Goal: Contribute content: Contribute content

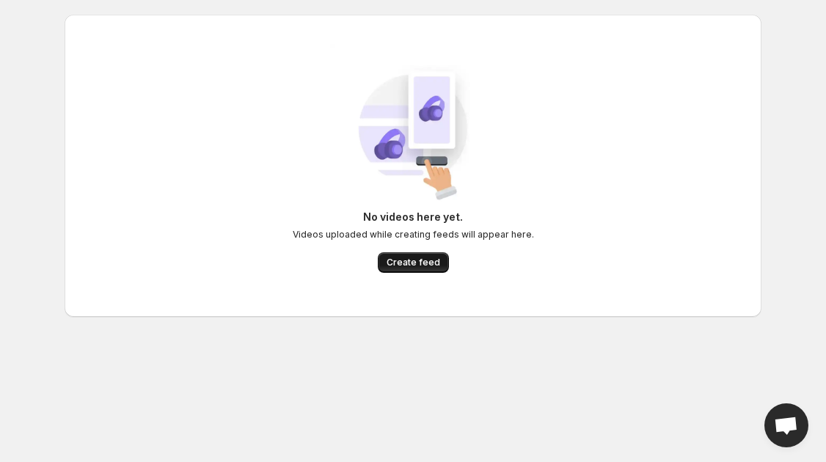
click at [396, 265] on span "Create feed" at bounding box center [414, 263] width 54 height 12
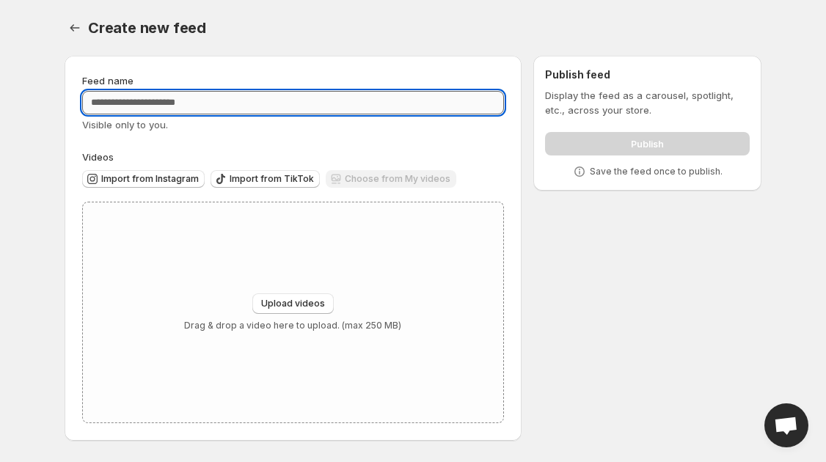
click at [161, 107] on input "Feed name" at bounding box center [293, 102] width 422 height 23
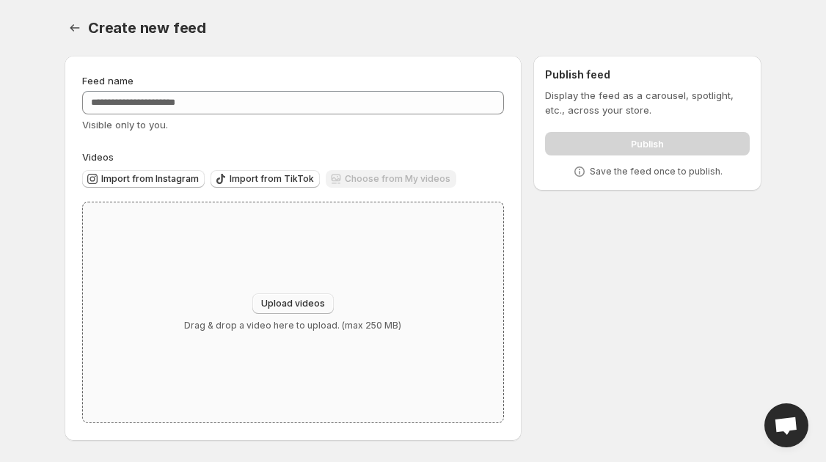
click at [283, 296] on button "Upload videos" at bounding box center [292, 304] width 81 height 21
type input "**********"
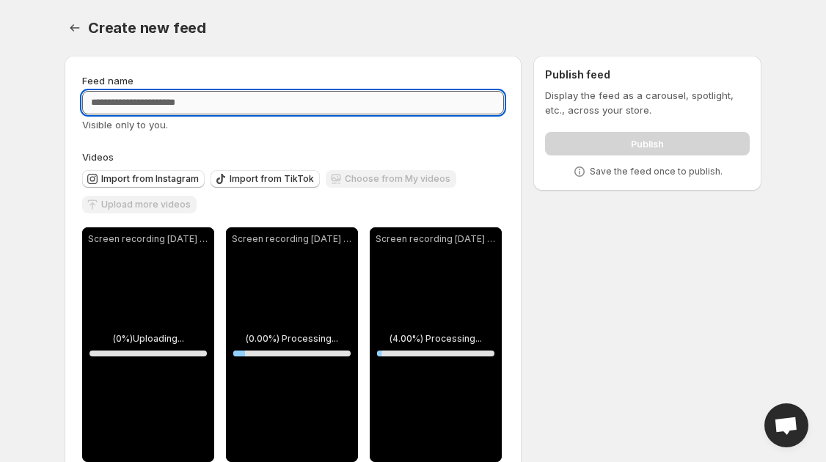
click at [402, 110] on input "Feed name" at bounding box center [293, 102] width 422 height 23
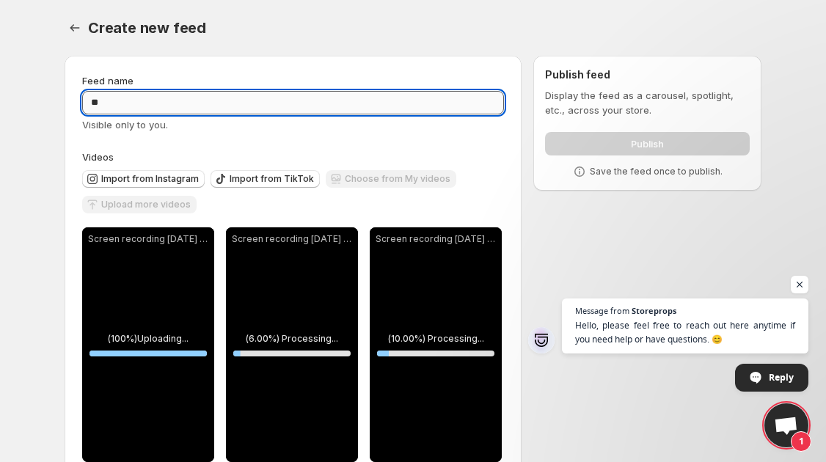
type input "*"
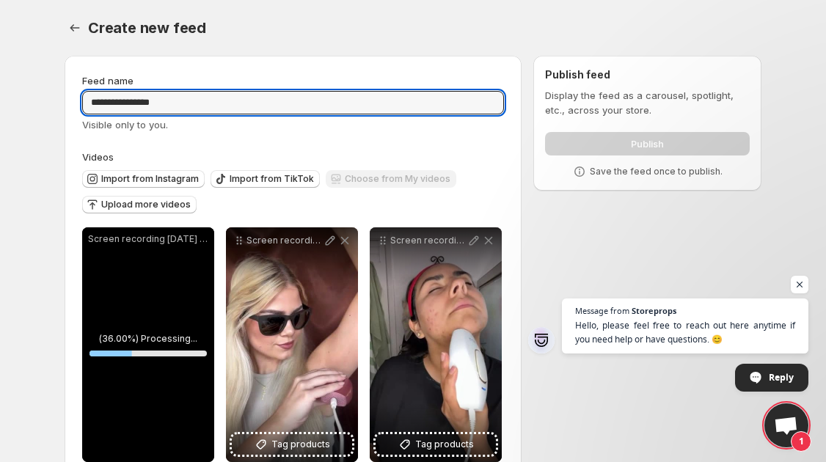
scroll to position [35, 0]
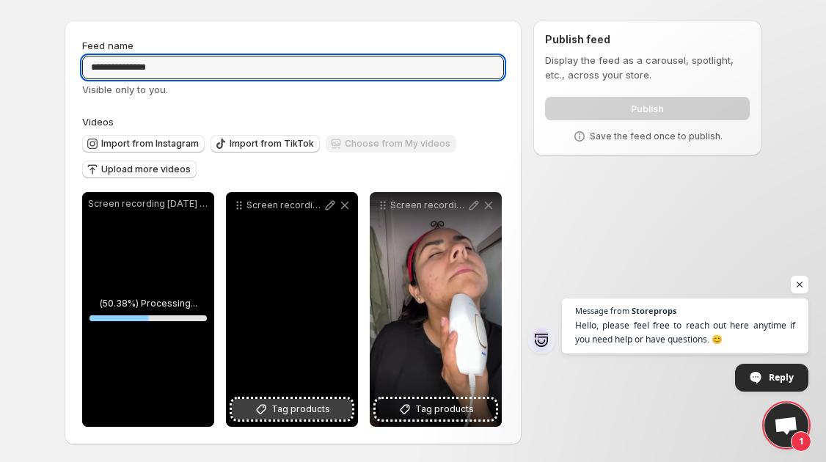
type input "**********"
click at [274, 412] on span "Tag products" at bounding box center [301, 409] width 59 height 15
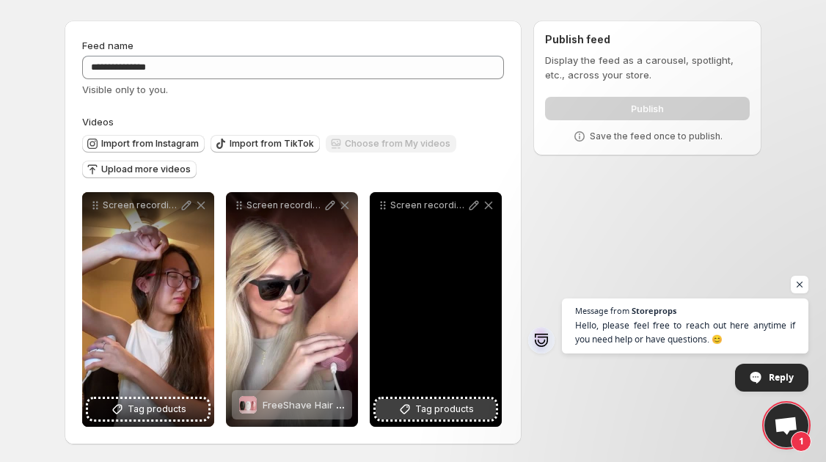
click at [447, 404] on span "Tag products" at bounding box center [444, 409] width 59 height 15
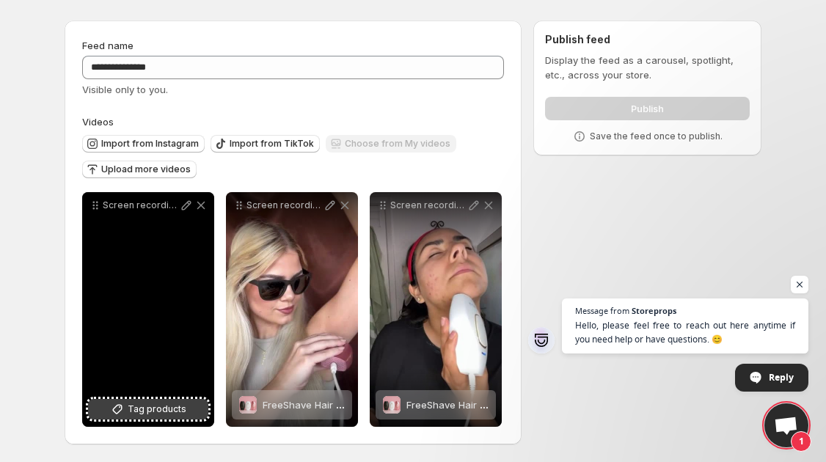
click at [180, 405] on span "Tag products" at bounding box center [157, 409] width 59 height 15
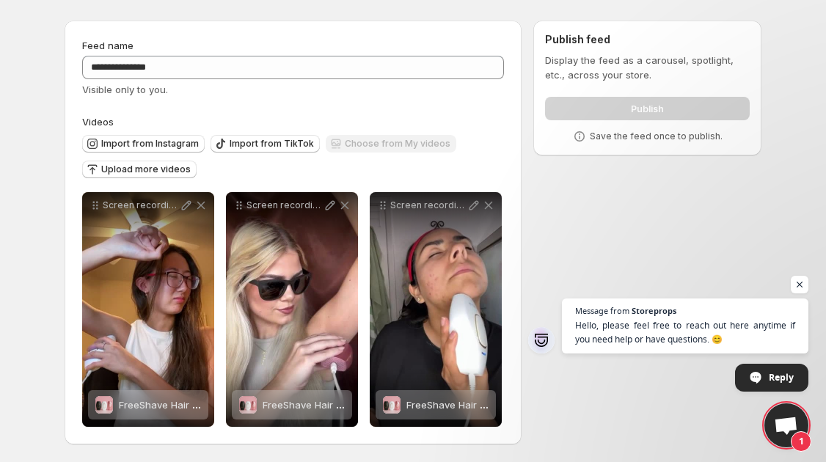
scroll to position [0, 0]
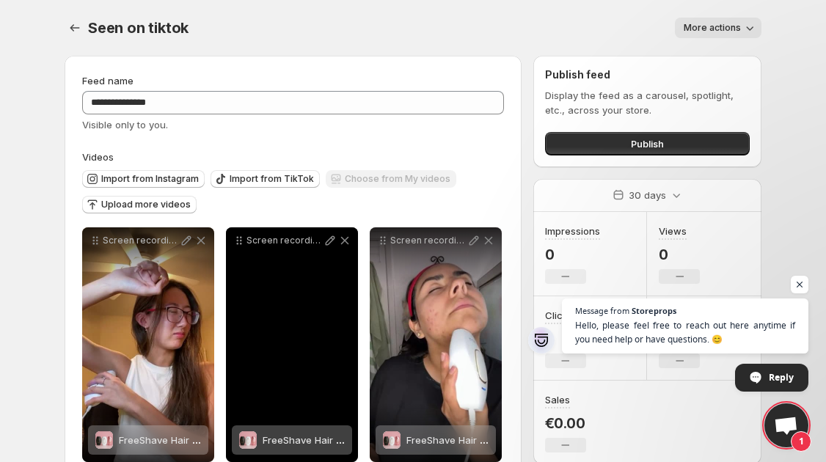
scroll to position [35, 0]
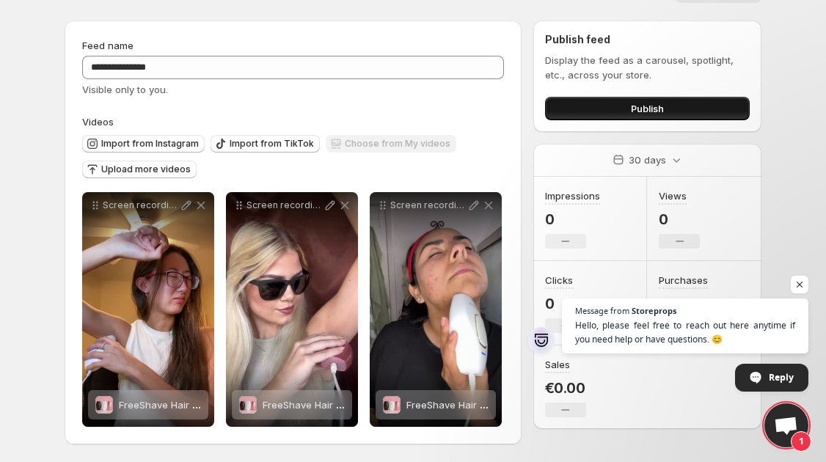
click at [599, 102] on button "Publish" at bounding box center [647, 108] width 205 height 23
click at [638, 103] on span "Publish" at bounding box center [647, 108] width 33 height 15
click at [644, 91] on div "Publish" at bounding box center [647, 105] width 205 height 29
click at [618, 107] on button "Publish" at bounding box center [647, 108] width 205 height 23
click at [660, 101] on span "Publish" at bounding box center [647, 108] width 33 height 15
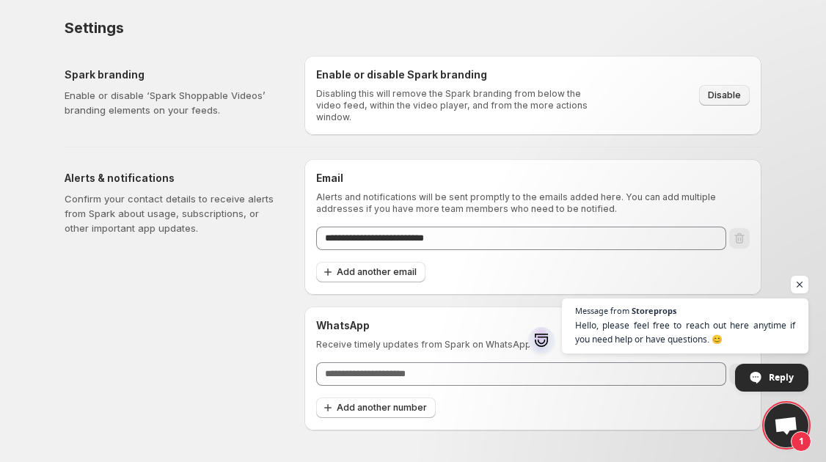
click at [726, 90] on span "Disable" at bounding box center [724, 96] width 33 height 12
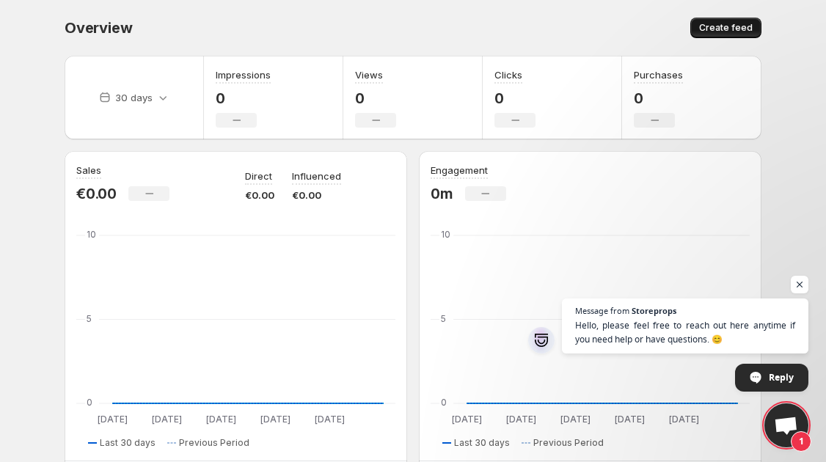
click at [730, 29] on span "Create feed" at bounding box center [726, 28] width 54 height 12
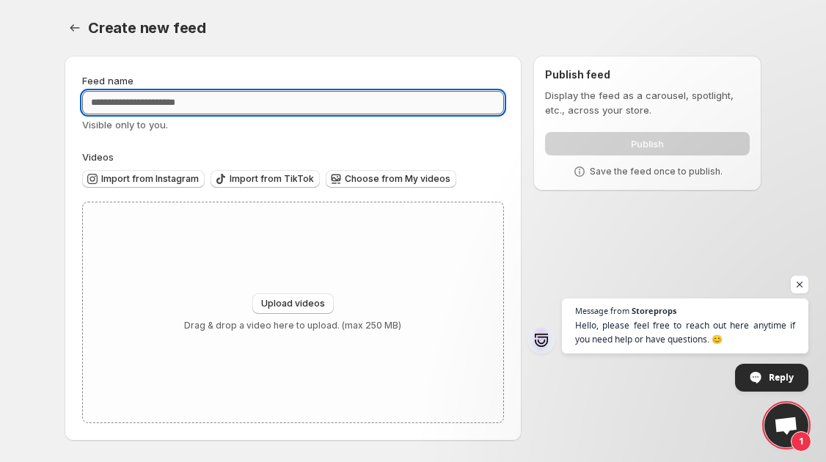
click at [393, 98] on input "Feed name" at bounding box center [293, 102] width 422 height 23
type input "**********"
click at [294, 304] on span "Upload videos" at bounding box center [293, 304] width 64 height 12
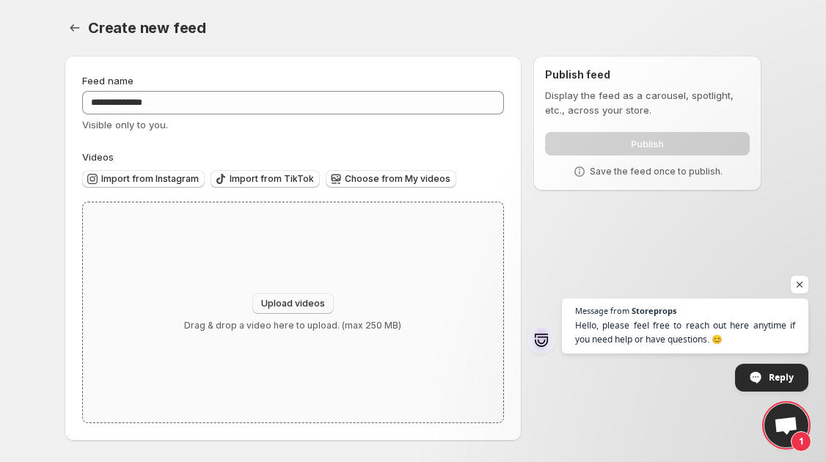
type input "**********"
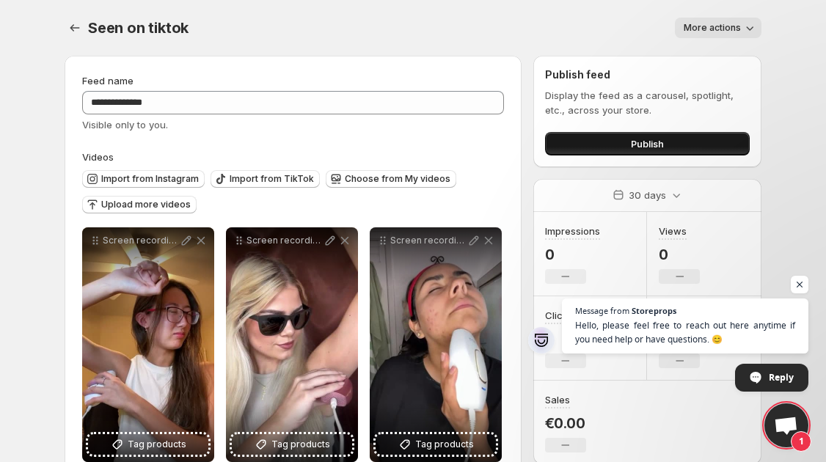
click at [659, 142] on span "Publish" at bounding box center [647, 144] width 33 height 15
click at [796, 285] on span "Open chat" at bounding box center [800, 285] width 18 height 18
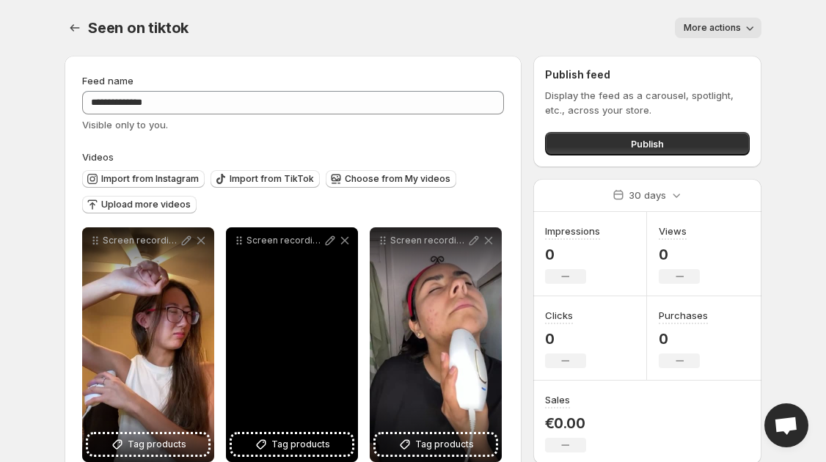
scroll to position [35, 0]
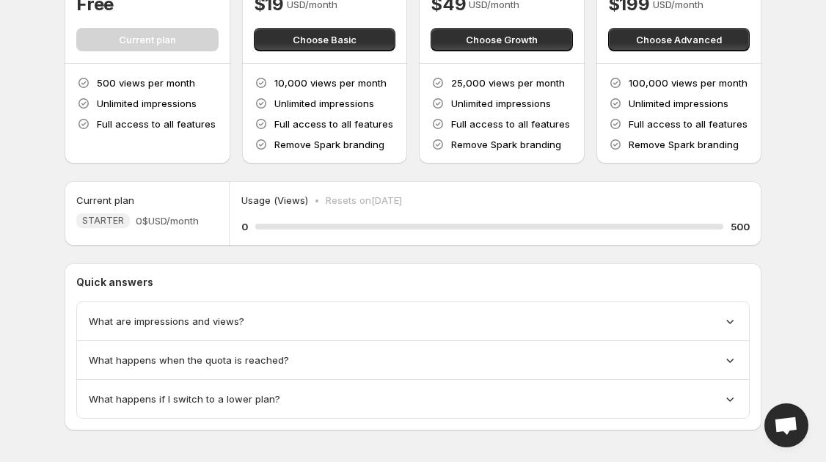
scroll to position [156, 0]
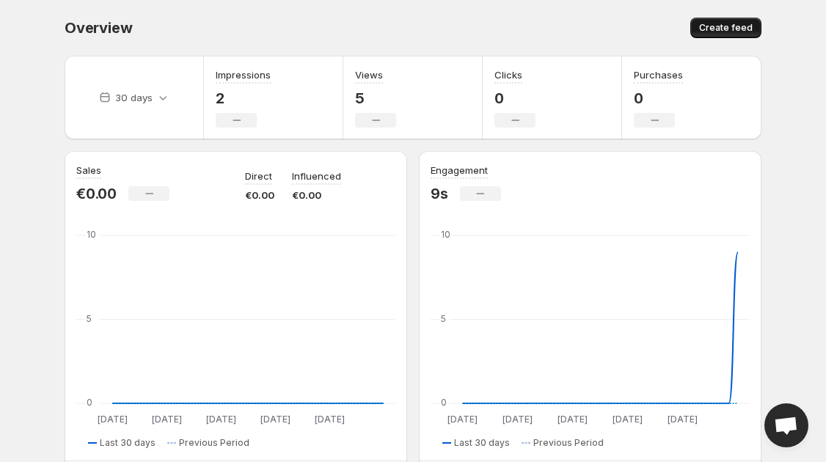
click at [724, 26] on span "Create feed" at bounding box center [726, 28] width 54 height 12
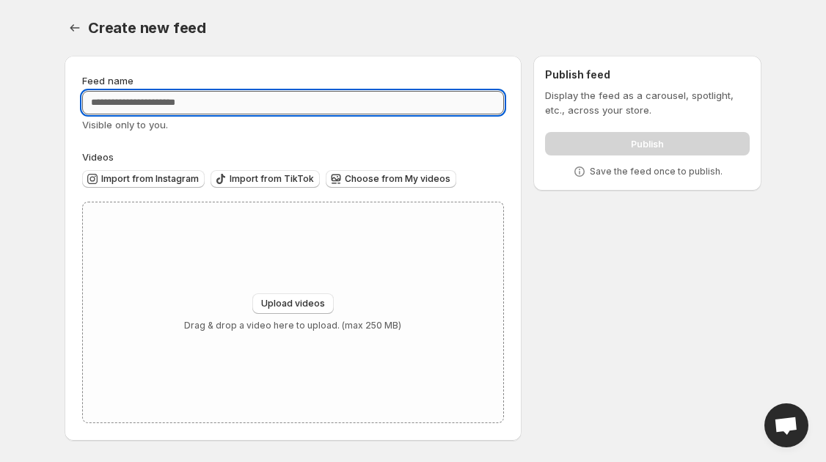
click at [218, 97] on input "Feed name" at bounding box center [293, 102] width 422 height 23
type input "*"
click at [270, 294] on button "Upload videos" at bounding box center [292, 304] width 81 height 21
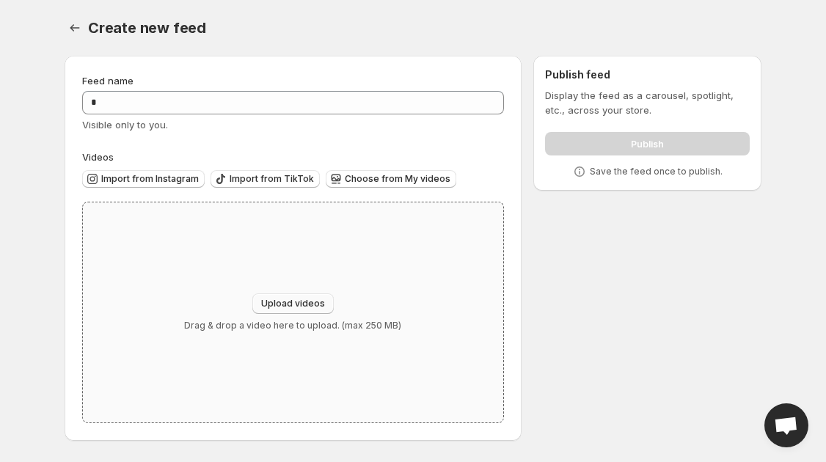
type input "**********"
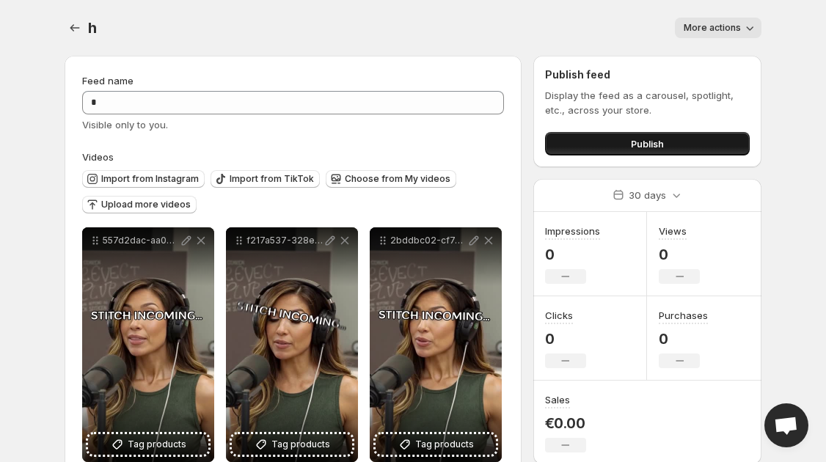
click at [636, 145] on span "Publish" at bounding box center [647, 144] width 33 height 15
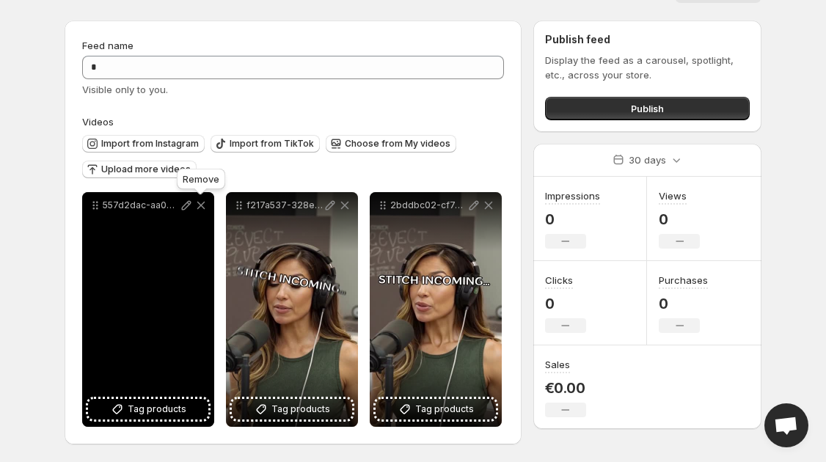
click at [203, 204] on icon at bounding box center [201, 206] width 8 height 8
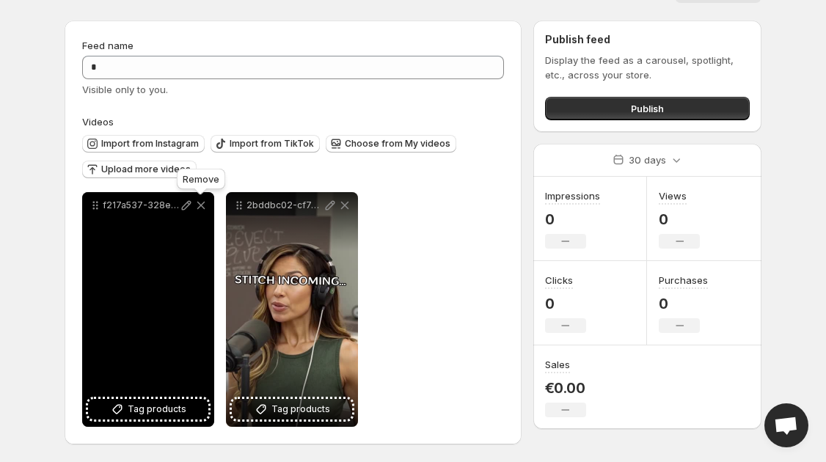
click at [203, 204] on icon at bounding box center [201, 205] width 15 height 15
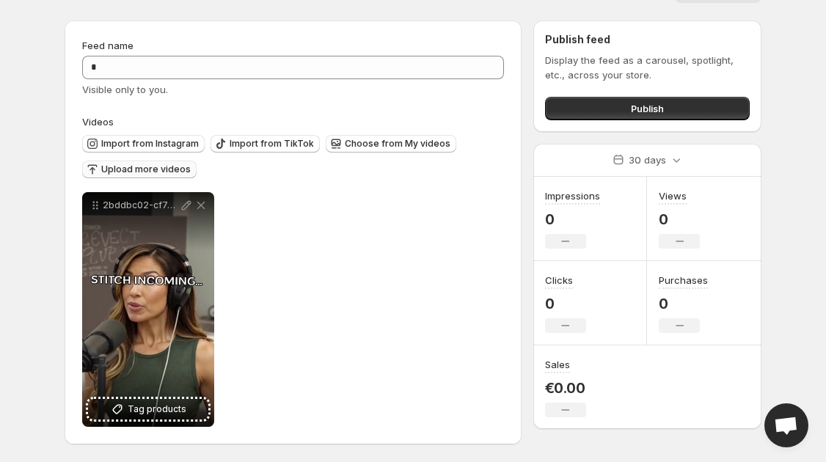
click at [161, 167] on span "Upload more videos" at bounding box center [146, 170] width 90 height 12
